Goal: Entertainment & Leisure: Consume media (video, audio)

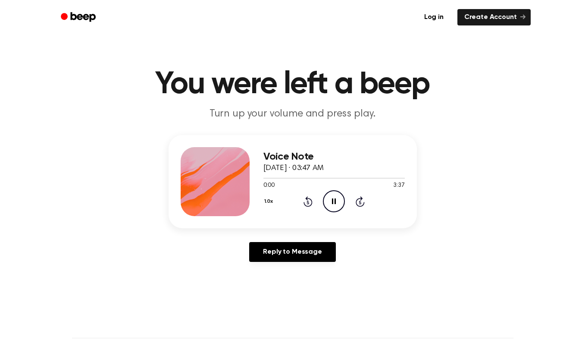
click at [336, 203] on icon "Pause Audio" at bounding box center [334, 201] width 22 height 22
click at [336, 203] on icon "Play Audio" at bounding box center [334, 201] width 22 height 22
click at [336, 203] on icon at bounding box center [334, 201] width 4 height 6
click at [334, 203] on icon "Play Audio" at bounding box center [334, 201] width 22 height 22
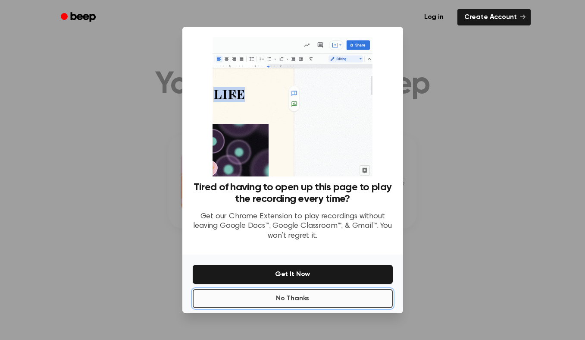
click at [332, 298] on button "No Thanks" at bounding box center [293, 298] width 200 height 19
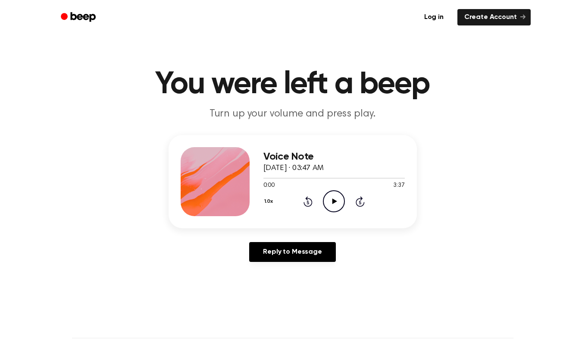
click at [338, 199] on icon "Play Audio" at bounding box center [334, 201] width 22 height 22
click at [333, 199] on icon "Pause Audio" at bounding box center [334, 201] width 22 height 22
click at [333, 199] on icon at bounding box center [334, 201] width 5 height 6
click at [332, 200] on icon at bounding box center [334, 201] width 4 height 6
click at [332, 200] on icon at bounding box center [334, 201] width 5 height 6
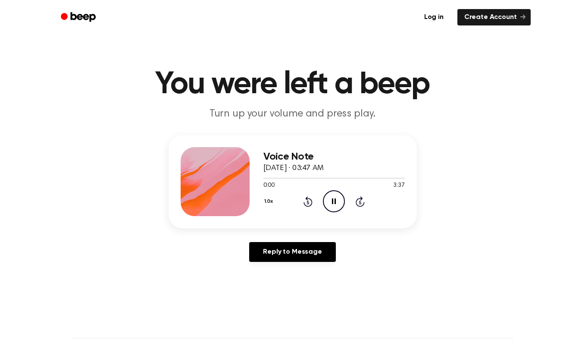
click at [332, 200] on icon at bounding box center [334, 201] width 4 height 6
click at [332, 200] on icon at bounding box center [334, 201] width 5 height 6
click at [332, 200] on icon at bounding box center [334, 201] width 4 height 6
click at [332, 200] on icon at bounding box center [334, 201] width 5 height 6
click at [332, 200] on icon at bounding box center [334, 201] width 4 height 6
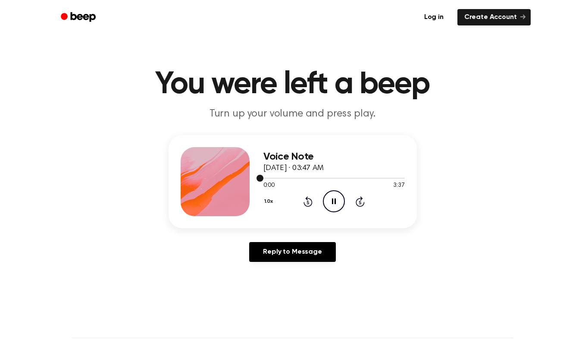
drag, startPoint x: 262, startPoint y: 176, endPoint x: 295, endPoint y: 178, distance: 32.8
click at [295, 178] on div at bounding box center [333, 177] width 141 height 7
click at [331, 199] on icon "Pause Audio" at bounding box center [334, 201] width 22 height 22
click at [331, 202] on icon "Play Audio" at bounding box center [334, 201] width 22 height 22
click at [303, 198] on icon "Rewind 5 seconds" at bounding box center [307, 201] width 9 height 11
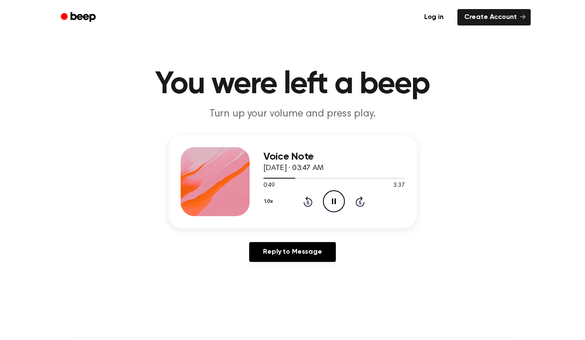
click at [305, 202] on icon "Rewind 5 seconds" at bounding box center [307, 201] width 9 height 11
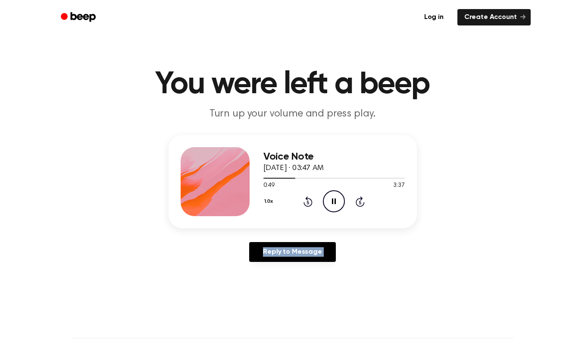
click at [305, 202] on icon "Rewind 5 seconds" at bounding box center [307, 201] width 9 height 11
drag, startPoint x: 311, startPoint y: 218, endPoint x: 344, endPoint y: 232, distance: 36.1
click at [344, 232] on div "Voice Note September 10, 2025 · 03:47 AM 0:49 3:37 Your browser does not suppor…" at bounding box center [292, 202] width 564 height 134
drag, startPoint x: 295, startPoint y: 177, endPoint x: 290, endPoint y: 178, distance: 5.2
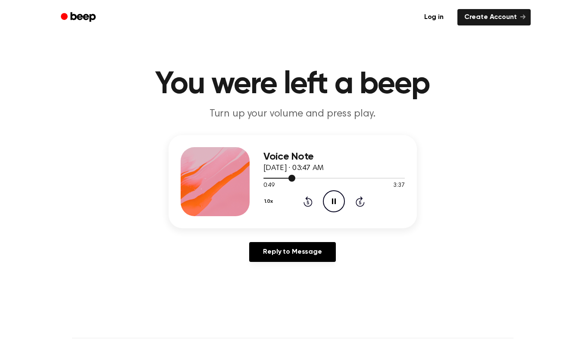
click at [290, 178] on div at bounding box center [333, 177] width 141 height 7
click at [330, 202] on icon "Pause Audio" at bounding box center [334, 201] width 22 height 22
click at [330, 205] on icon "Play Audio" at bounding box center [334, 201] width 22 height 22
click at [334, 200] on icon "Pause Audio" at bounding box center [334, 201] width 22 height 22
click at [332, 203] on icon at bounding box center [334, 201] width 5 height 6
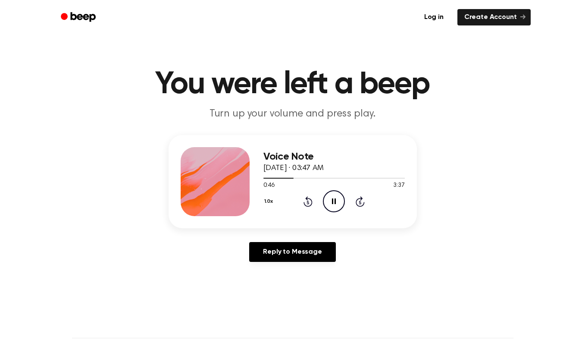
click at [328, 197] on icon "Pause Audio" at bounding box center [334, 201] width 22 height 22
